Goal: Information Seeking & Learning: Learn about a topic

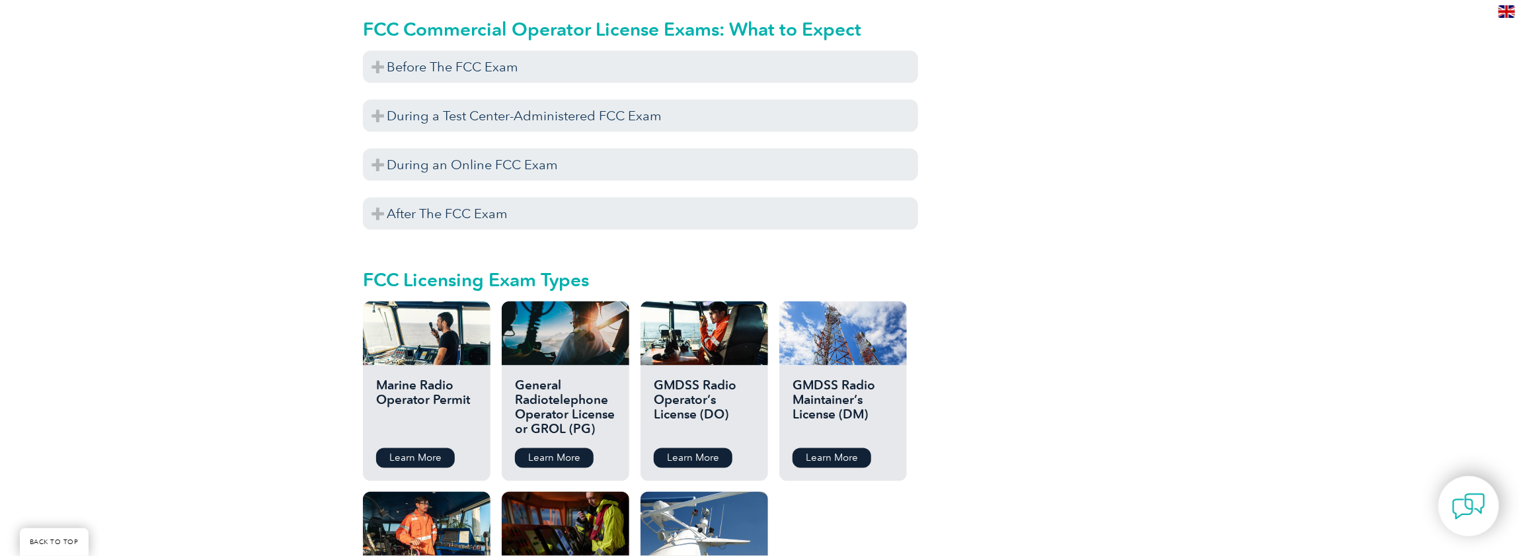
scroll to position [1388, 0]
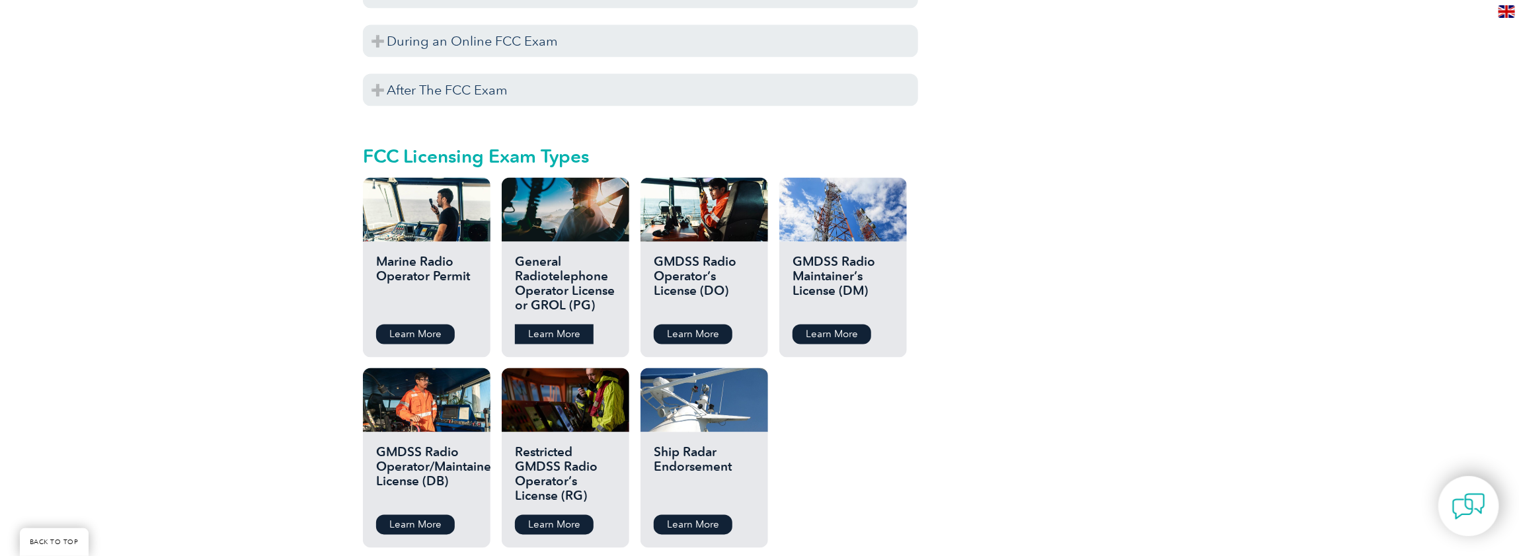
click at [543, 325] on link "Learn More" at bounding box center [554, 335] width 79 height 20
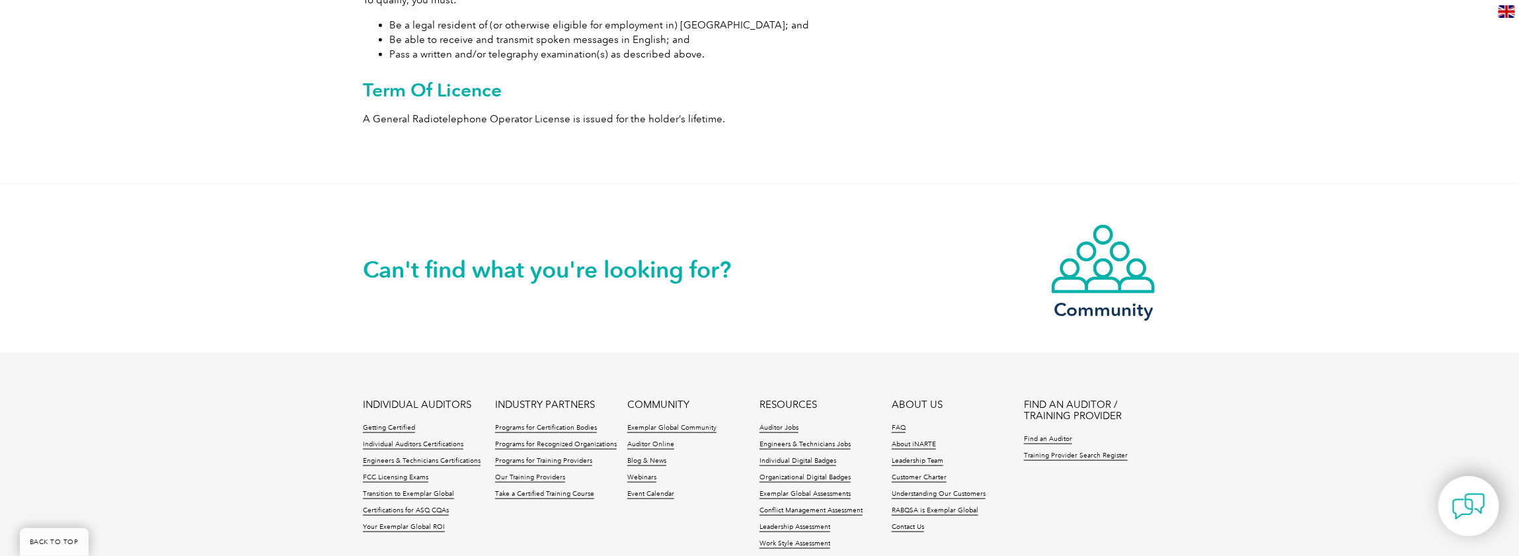
scroll to position [462, 0]
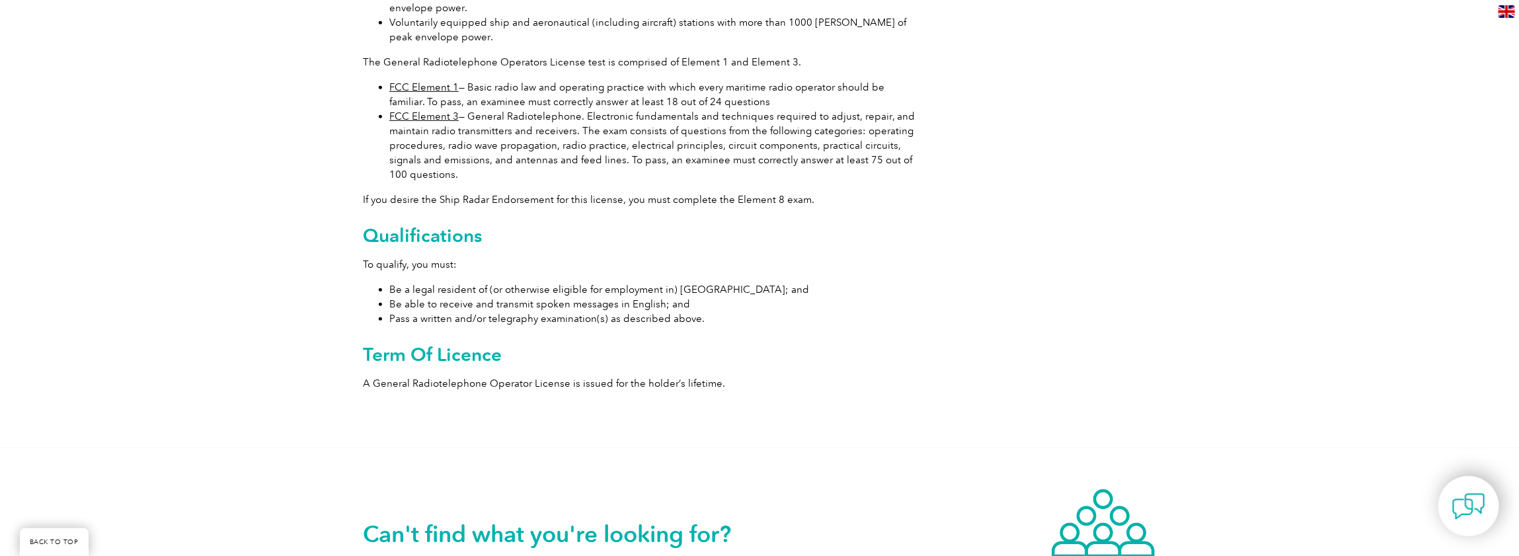
click at [420, 85] on link "FCC Element 1" at bounding box center [423, 87] width 69 height 12
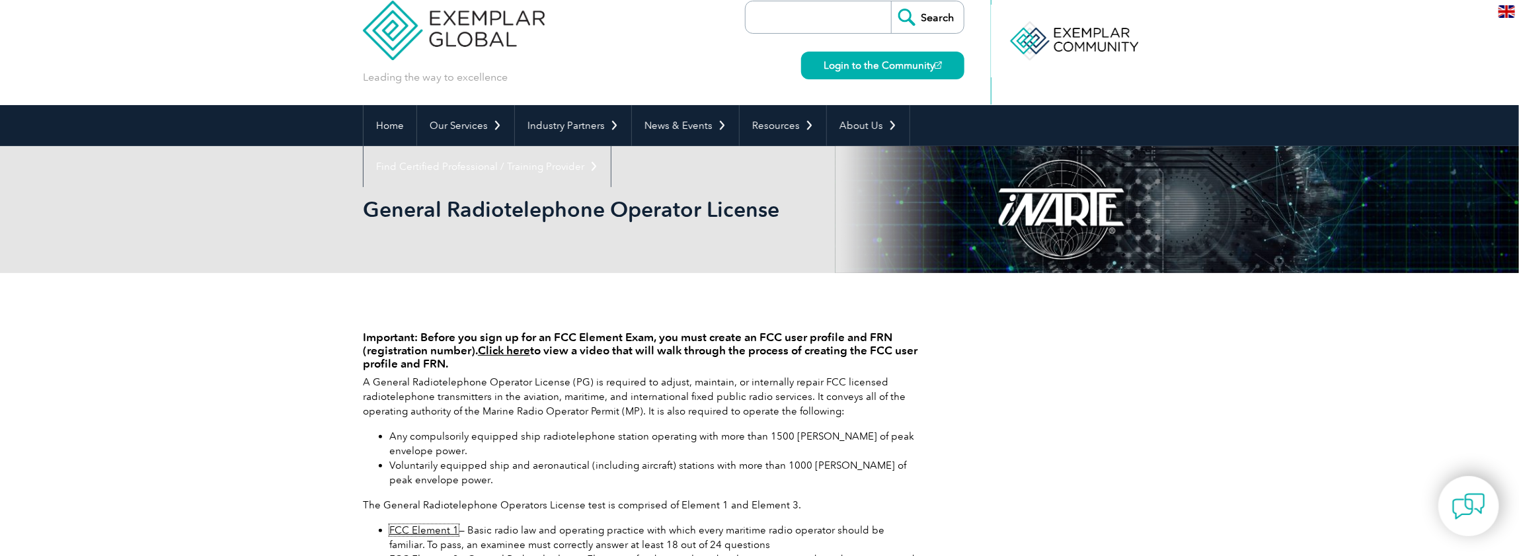
scroll to position [0, 0]
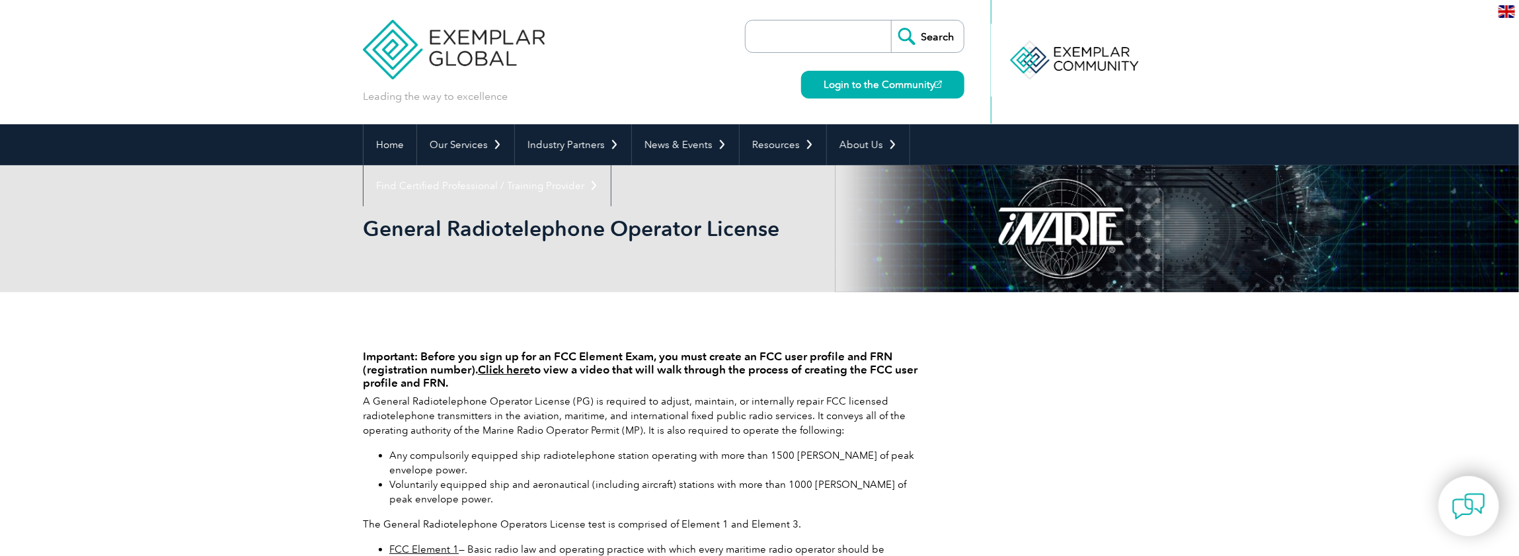
click at [505, 371] on link "Click here" at bounding box center [504, 369] width 52 height 13
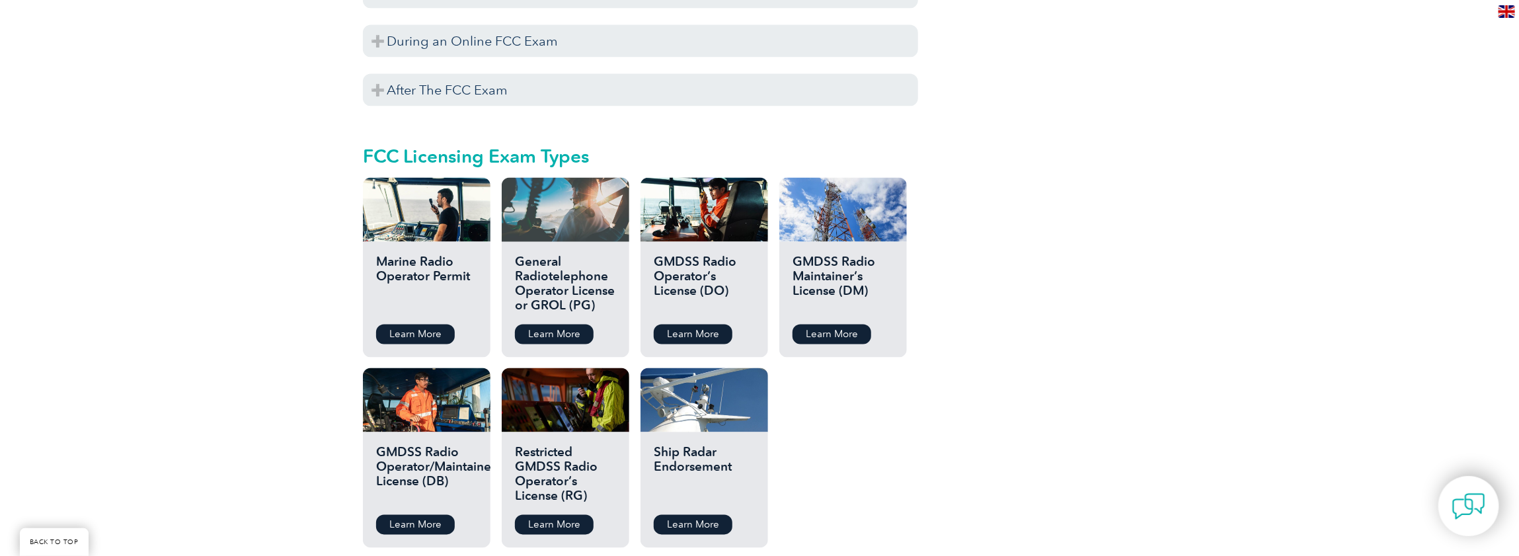
scroll to position [1124, 0]
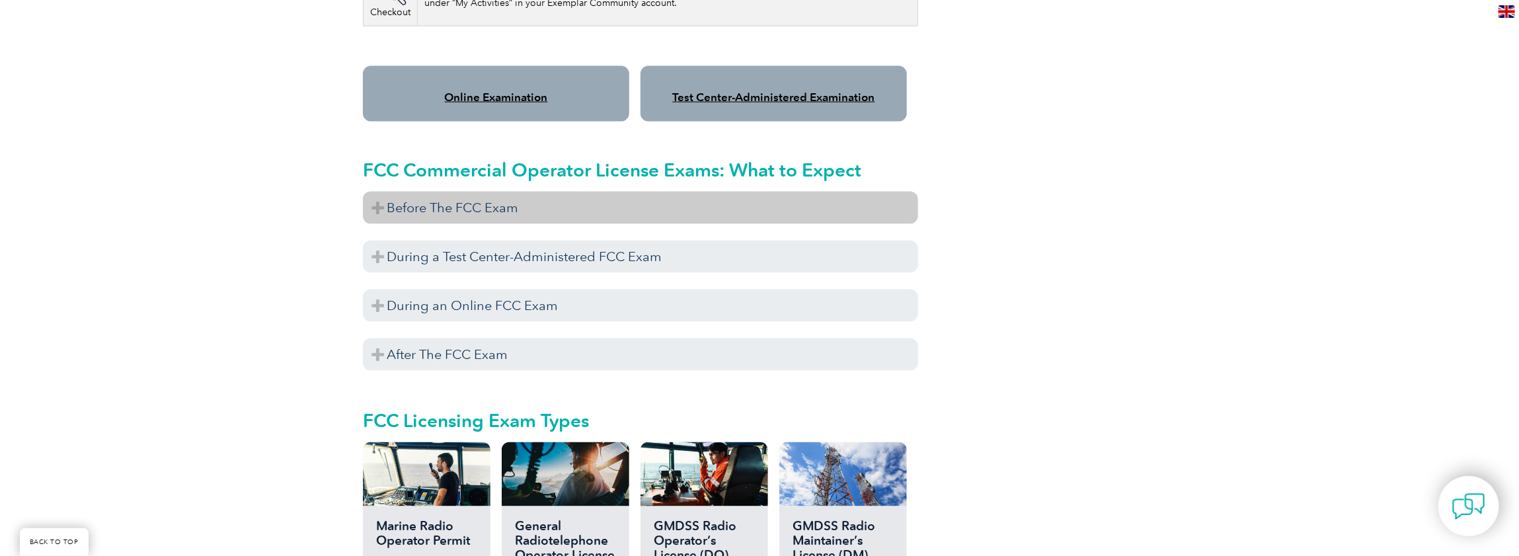
click at [443, 198] on h3 "Before The FCC Exam" at bounding box center [640, 208] width 555 height 32
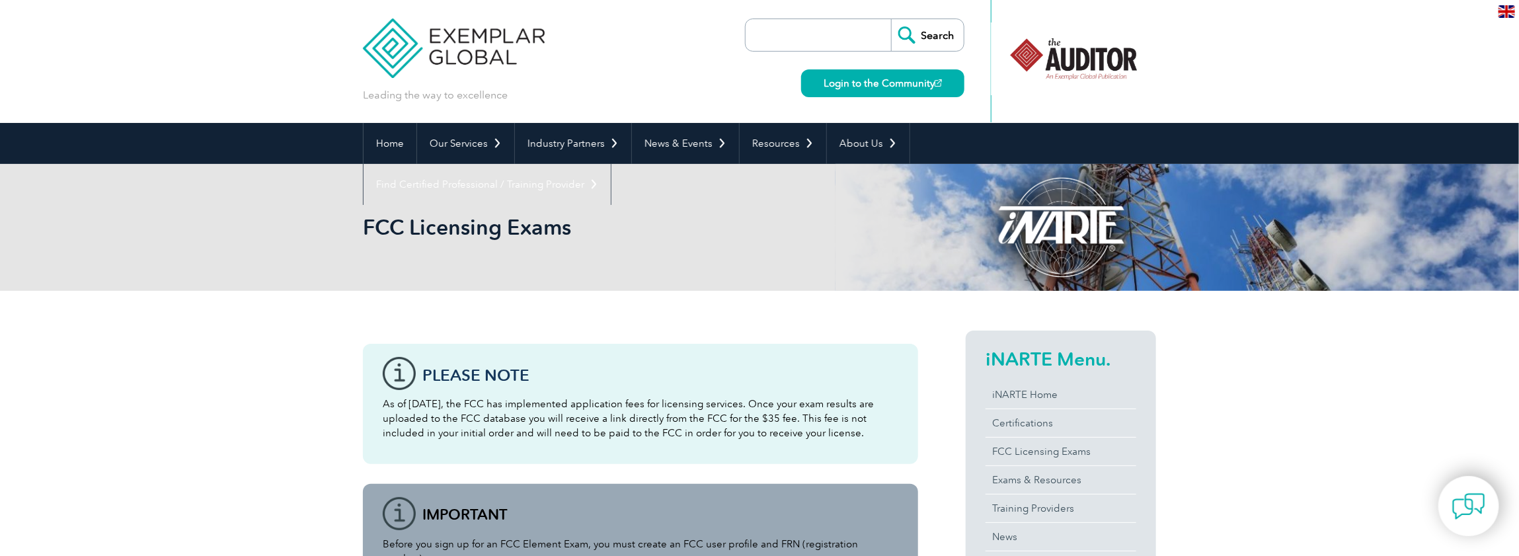
scroll to position [0, 0]
